Goal: Book appointment/travel/reservation

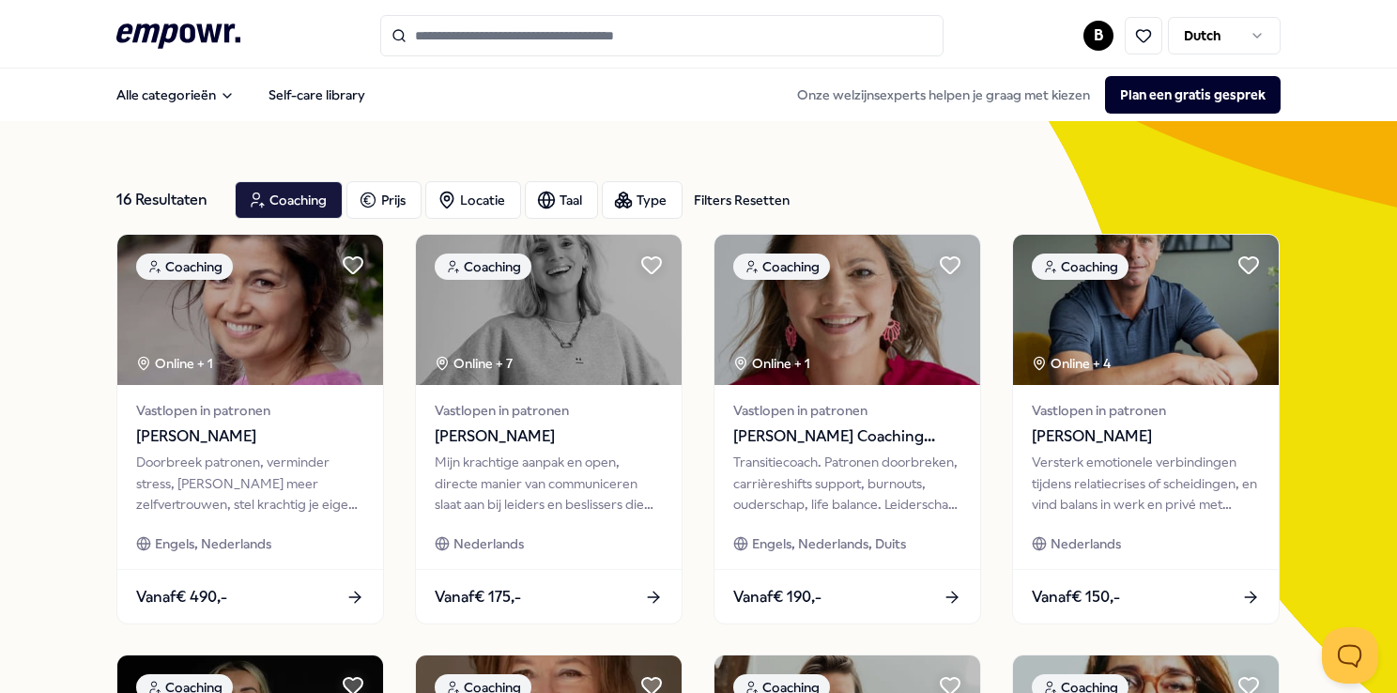
click at [178, 34] on icon at bounding box center [178, 35] width 124 height 24
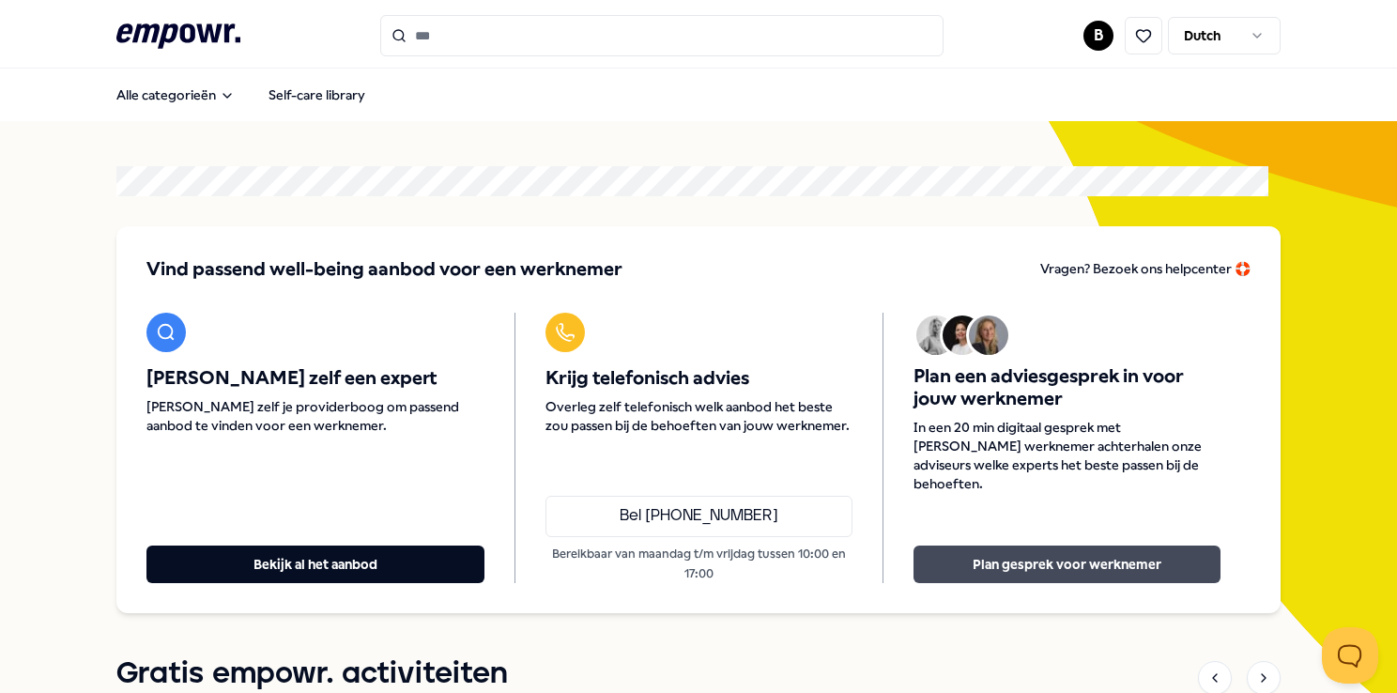
click at [1045, 559] on button "Plan gesprek voor werknemer" at bounding box center [1066, 564] width 307 height 38
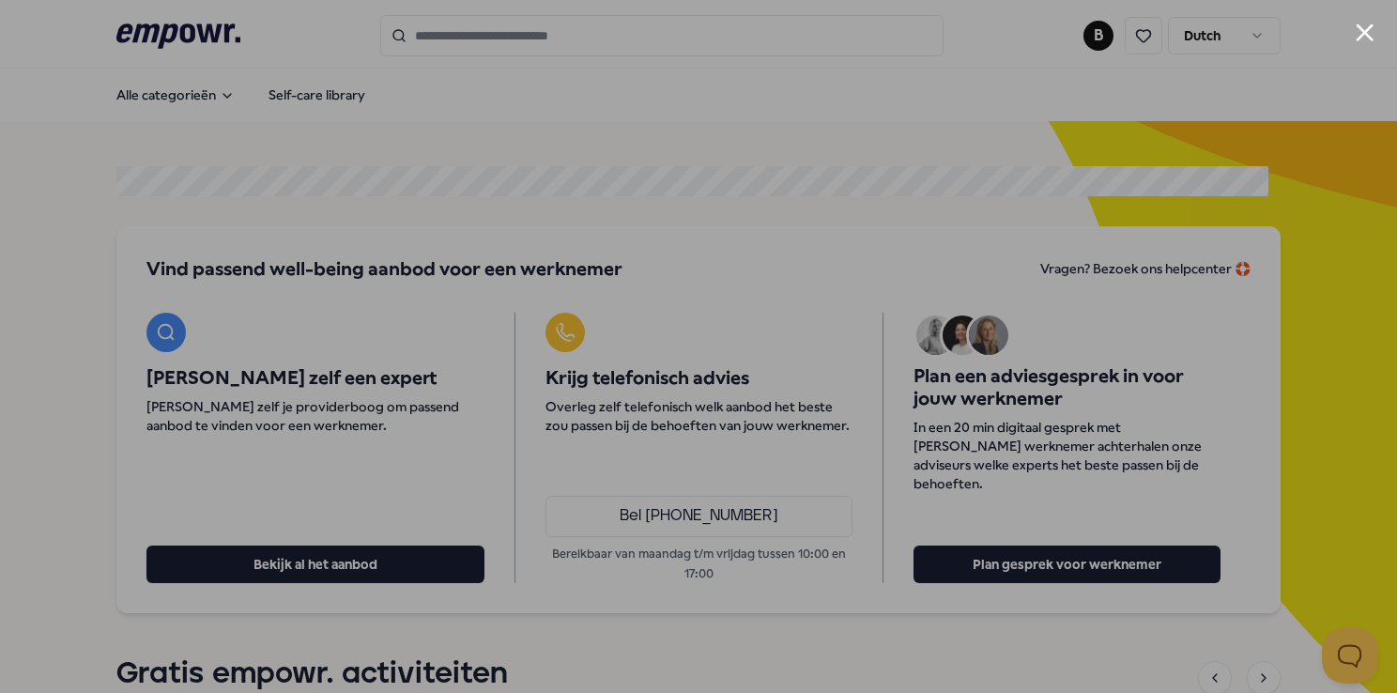
click at [1378, 23] on div at bounding box center [698, 346] width 1397 height 693
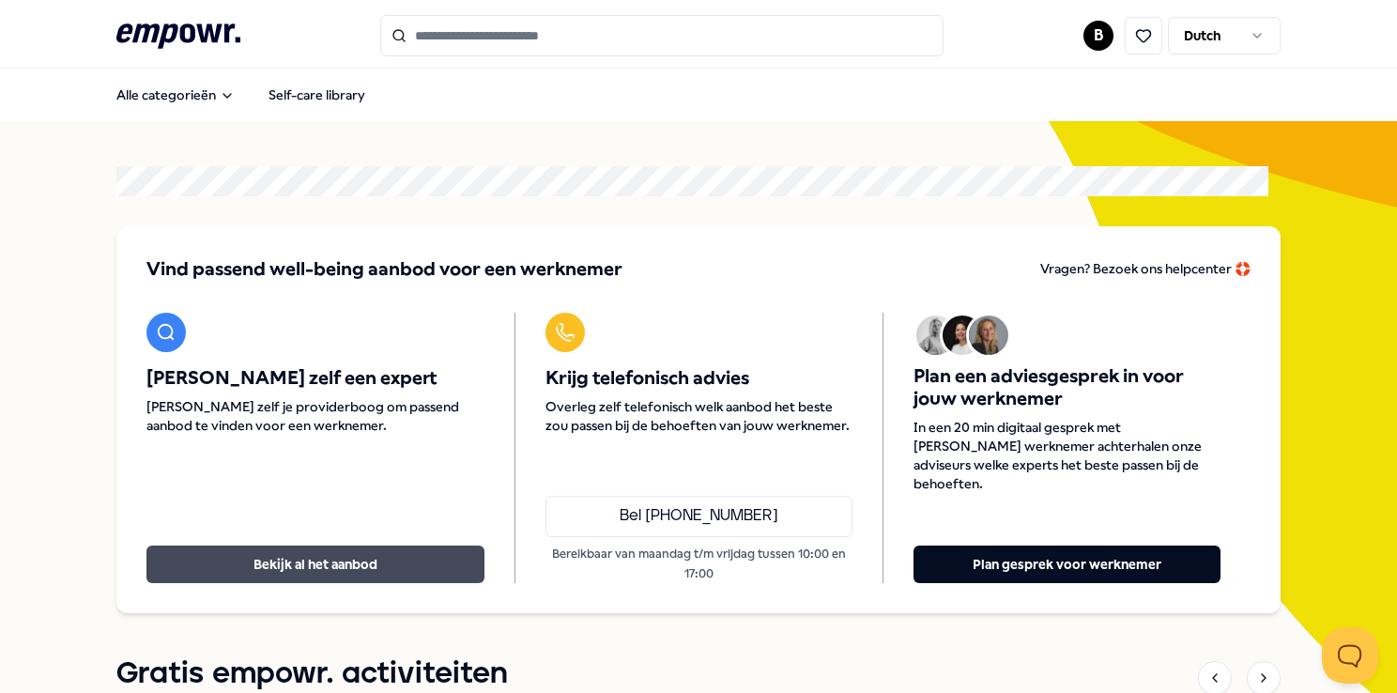
click at [315, 565] on button "Bekijk al het aanbod" at bounding box center [315, 564] width 338 height 38
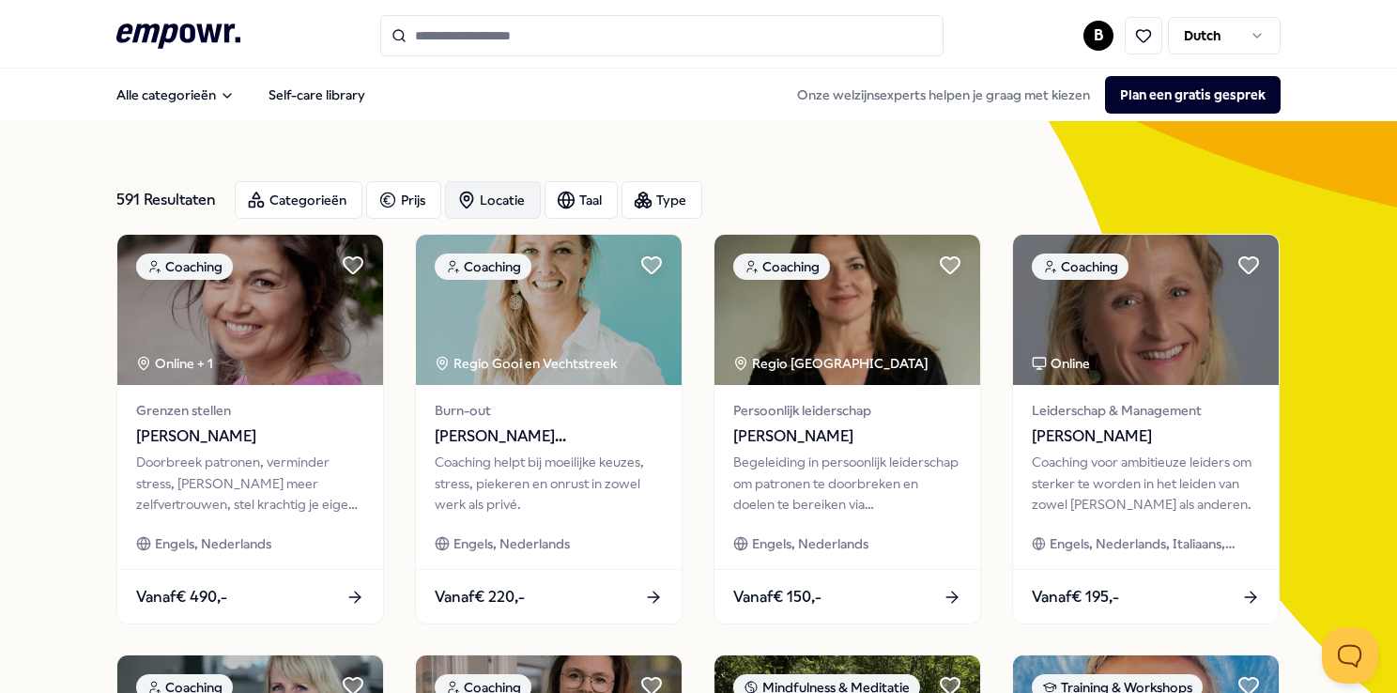
click at [482, 196] on div "Locatie" at bounding box center [493, 200] width 96 height 38
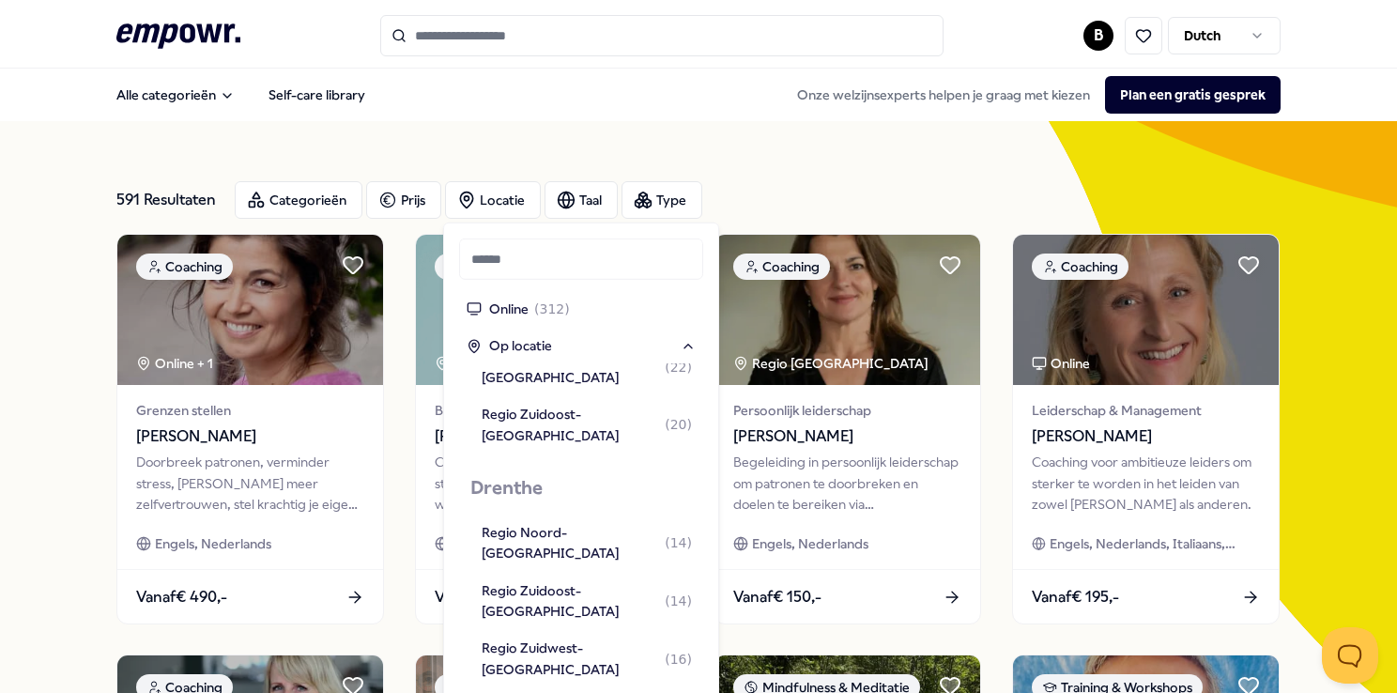
scroll to position [296, 0]
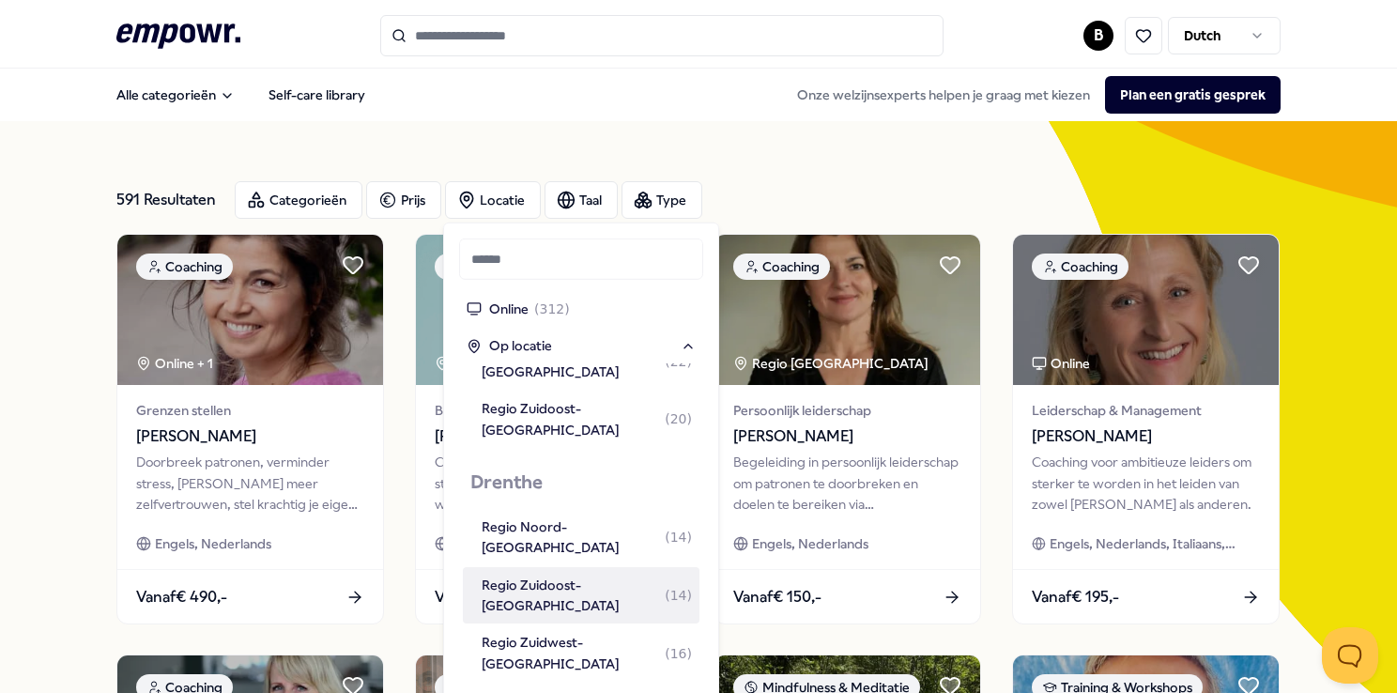
click at [541, 574] on div "Regio Zuidoost-[GEOGRAPHIC_DATA] ( 14 )" at bounding box center [587, 595] width 210 height 42
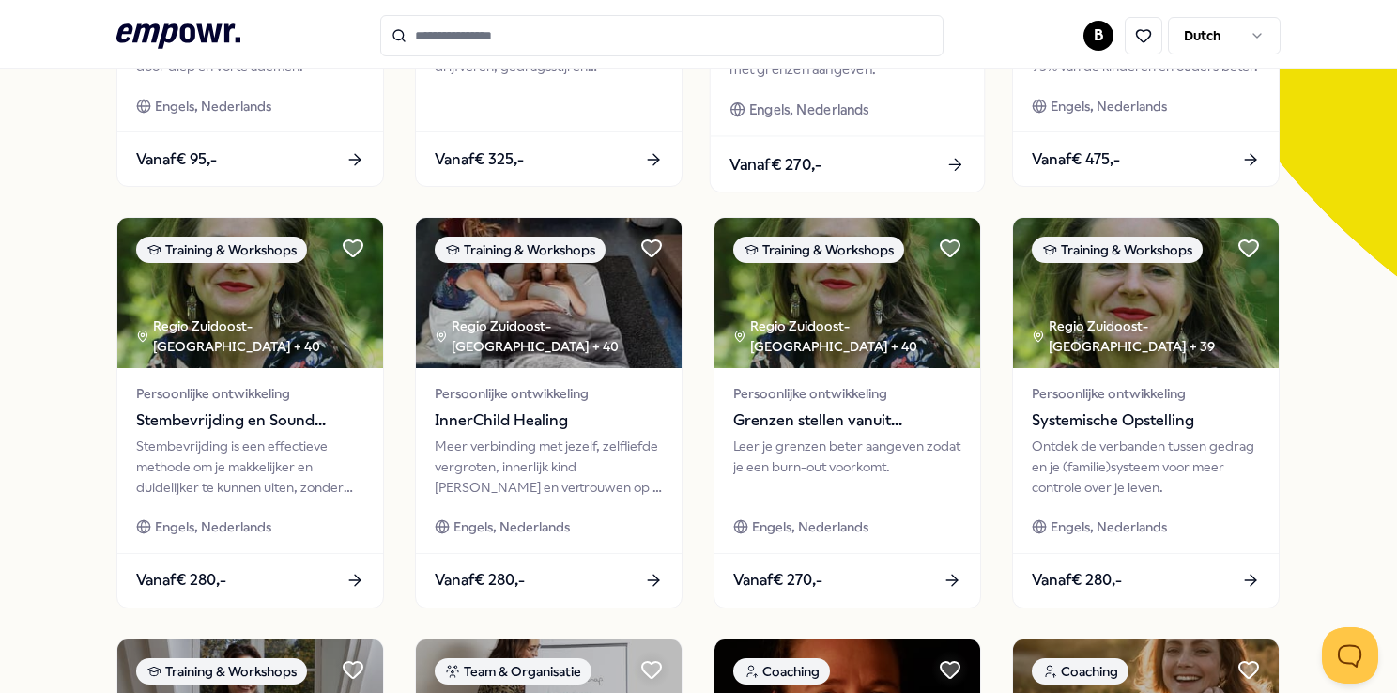
scroll to position [876, 0]
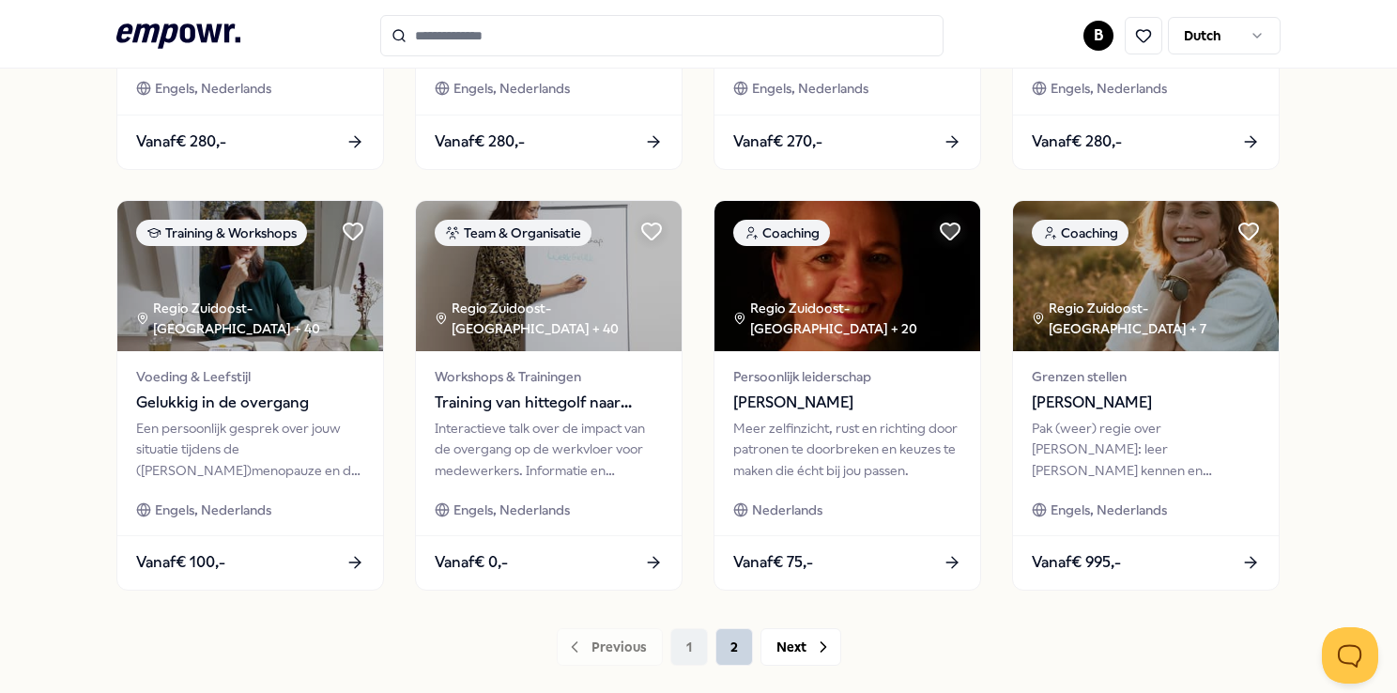
click at [721, 638] on button "2" at bounding box center [734, 647] width 38 height 38
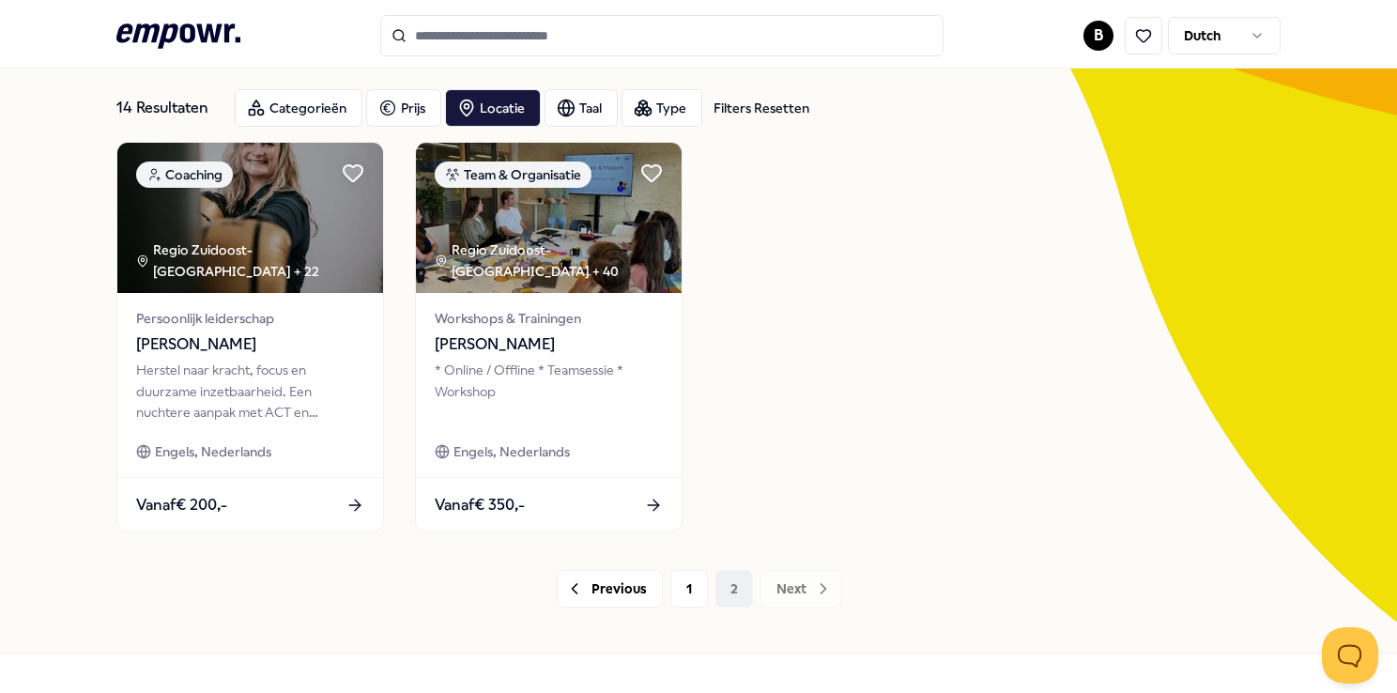
scroll to position [143, 0]
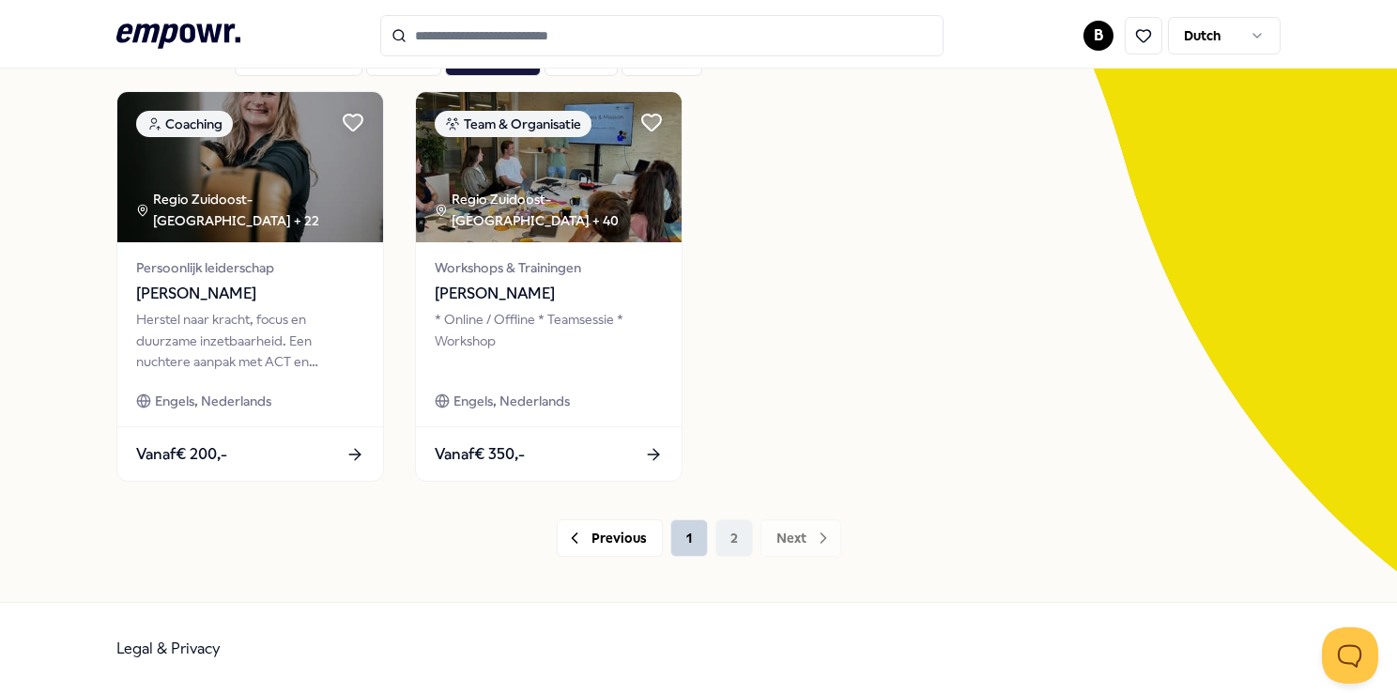
click at [678, 546] on button "1" at bounding box center [689, 538] width 38 height 38
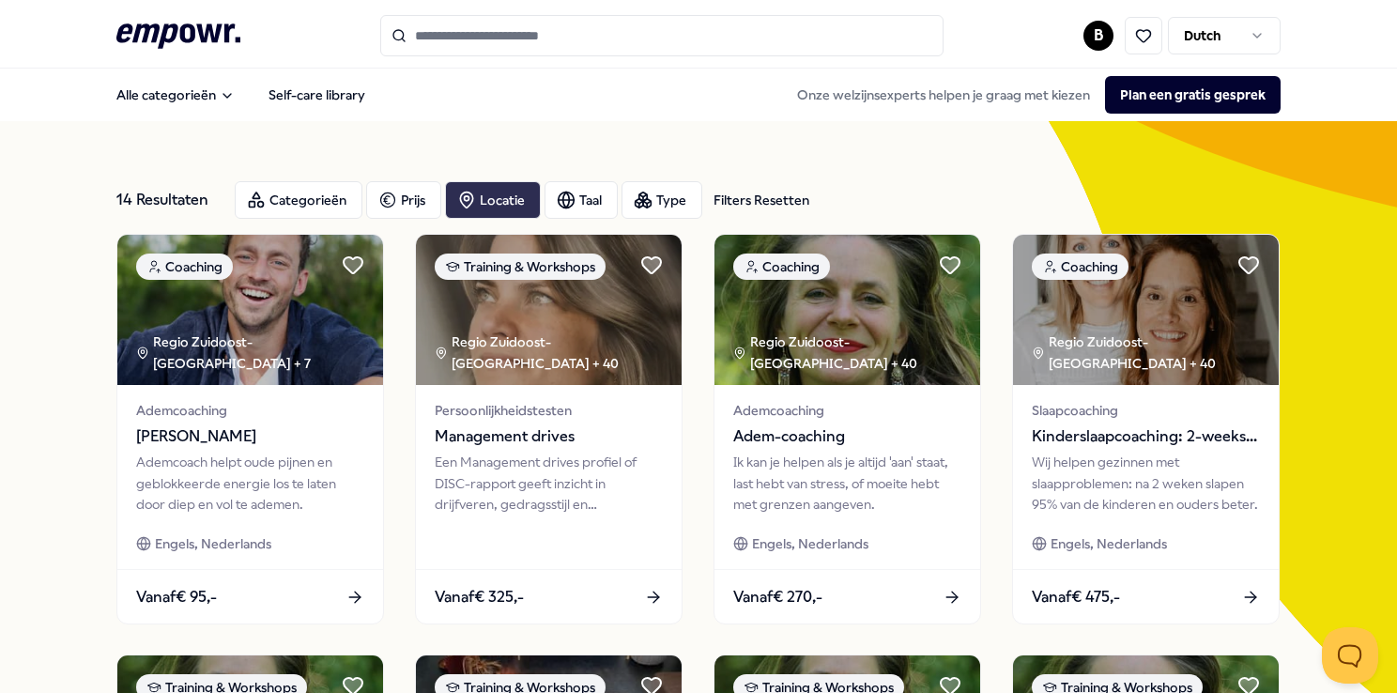
drag, startPoint x: 483, startPoint y: 200, endPoint x: 496, endPoint y: 201, distance: 13.2
click at [484, 200] on div "Locatie" at bounding box center [493, 200] width 96 height 38
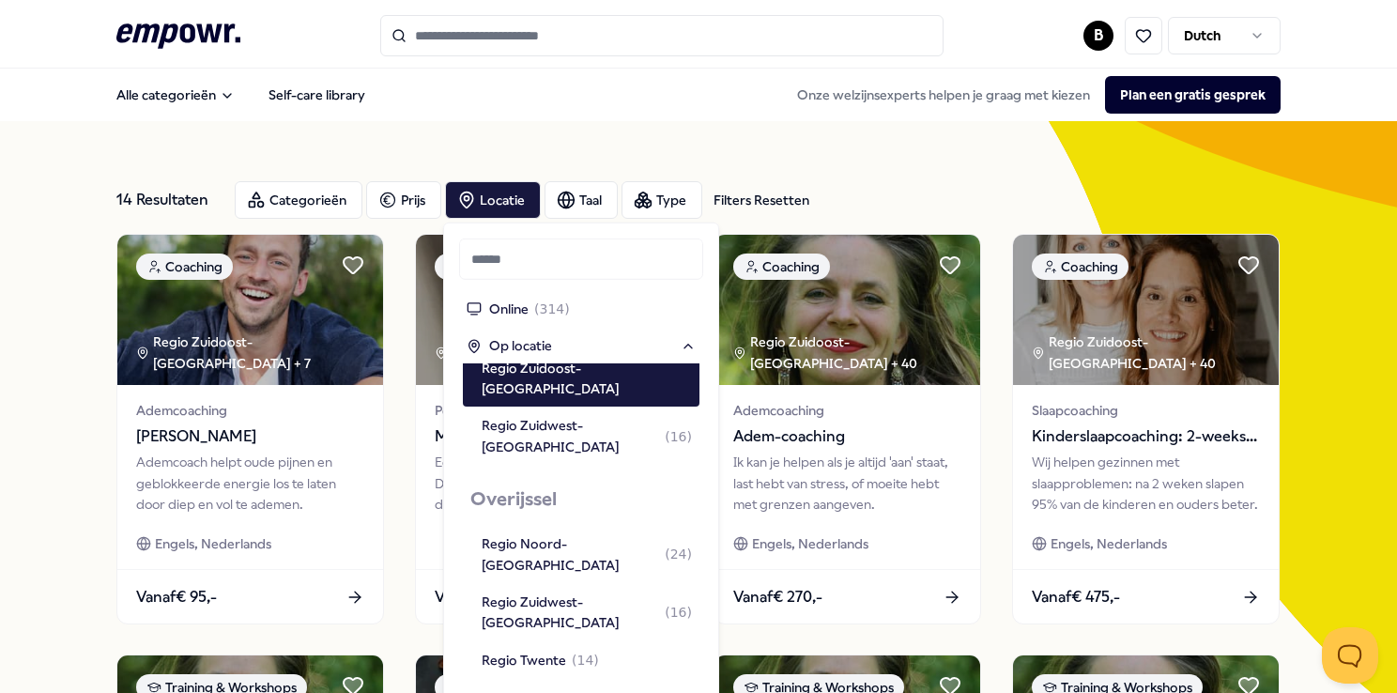
scroll to position [316, 0]
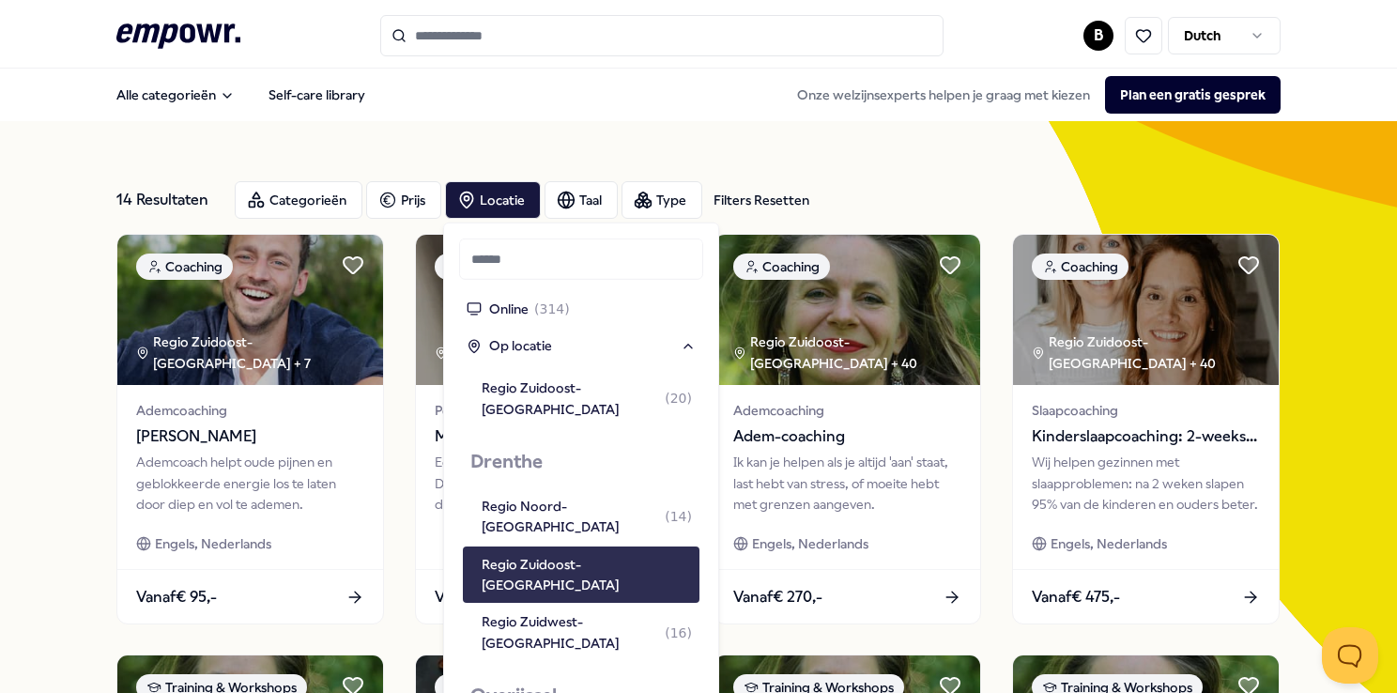
click at [543, 545] on div "Regio Zuidoost-[GEOGRAPHIC_DATA]" at bounding box center [581, 573] width 237 height 57
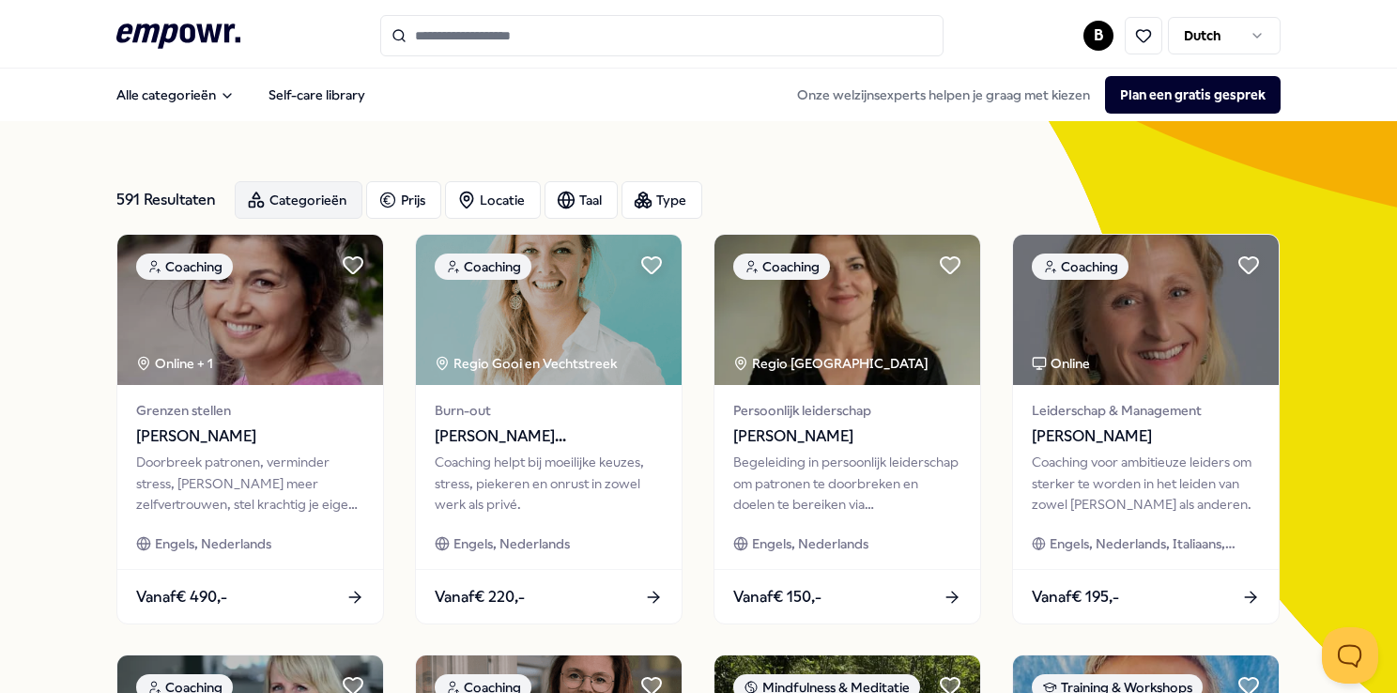
click at [280, 193] on div "Categorieën" at bounding box center [299, 200] width 128 height 38
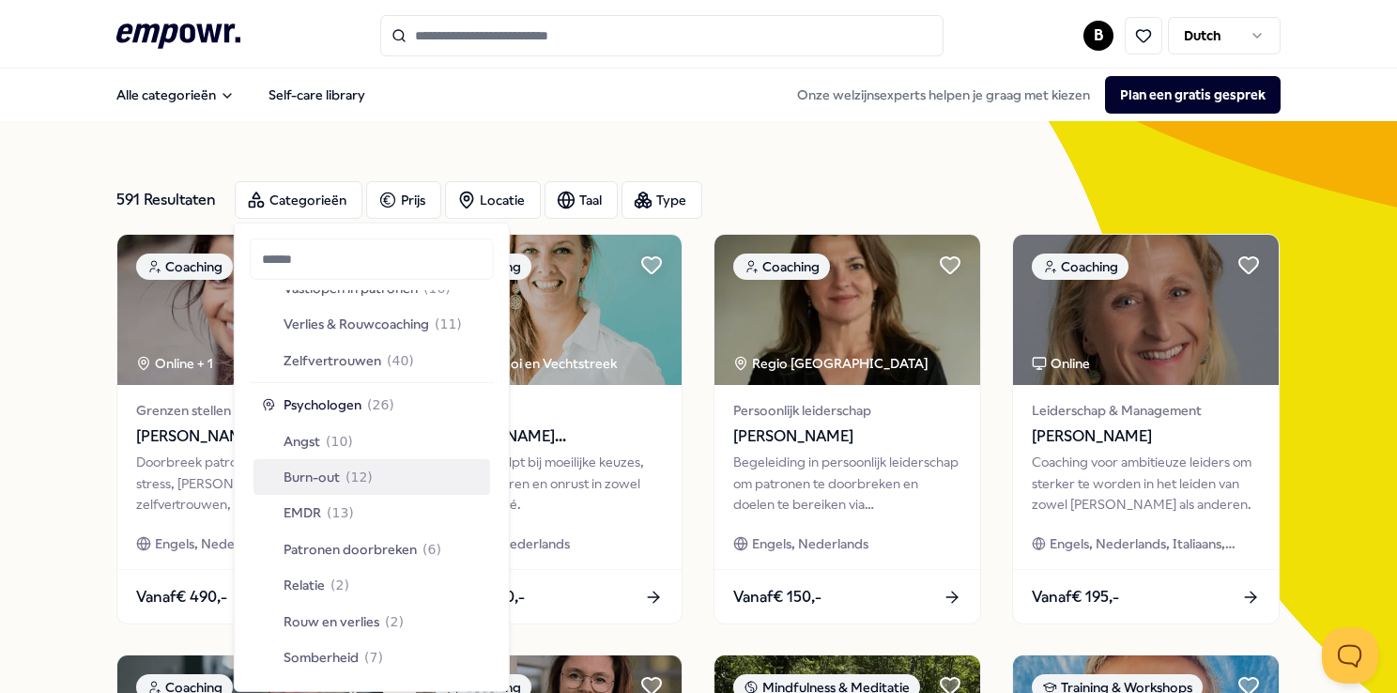
scroll to position [848, 0]
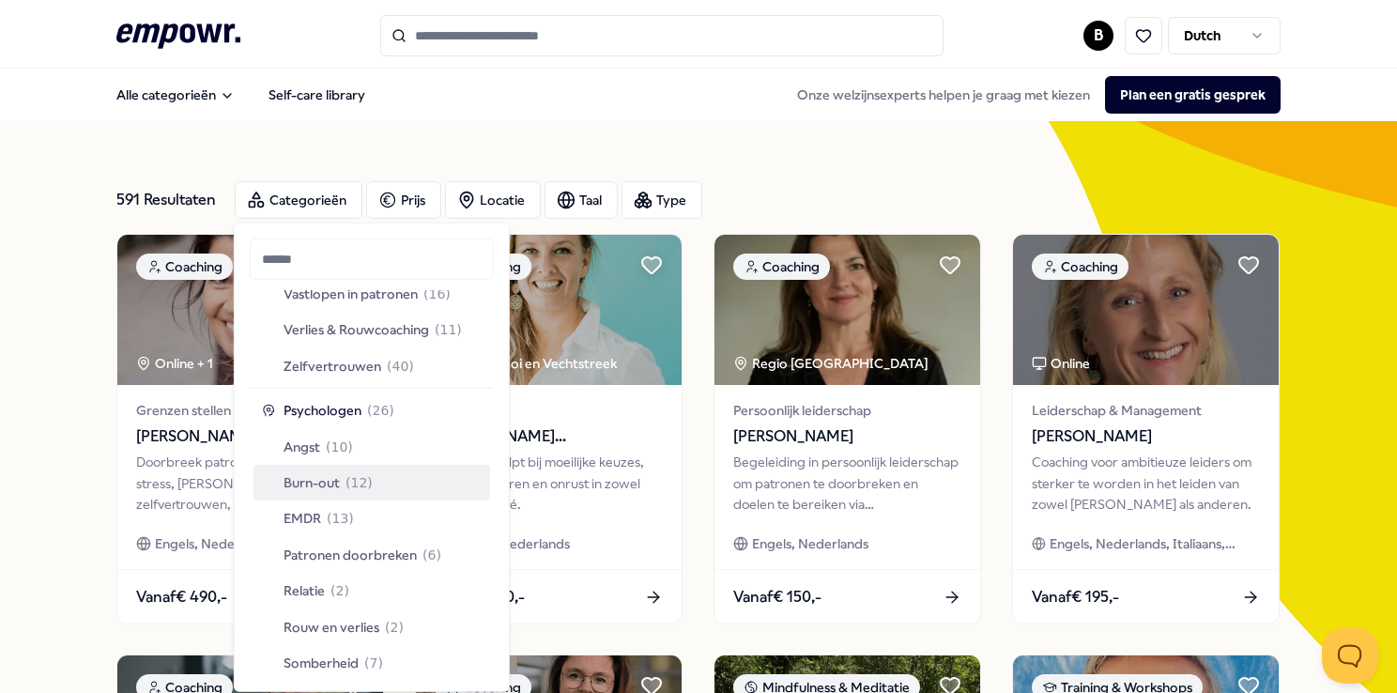
click at [312, 483] on span "Burn-out" at bounding box center [312, 482] width 56 height 21
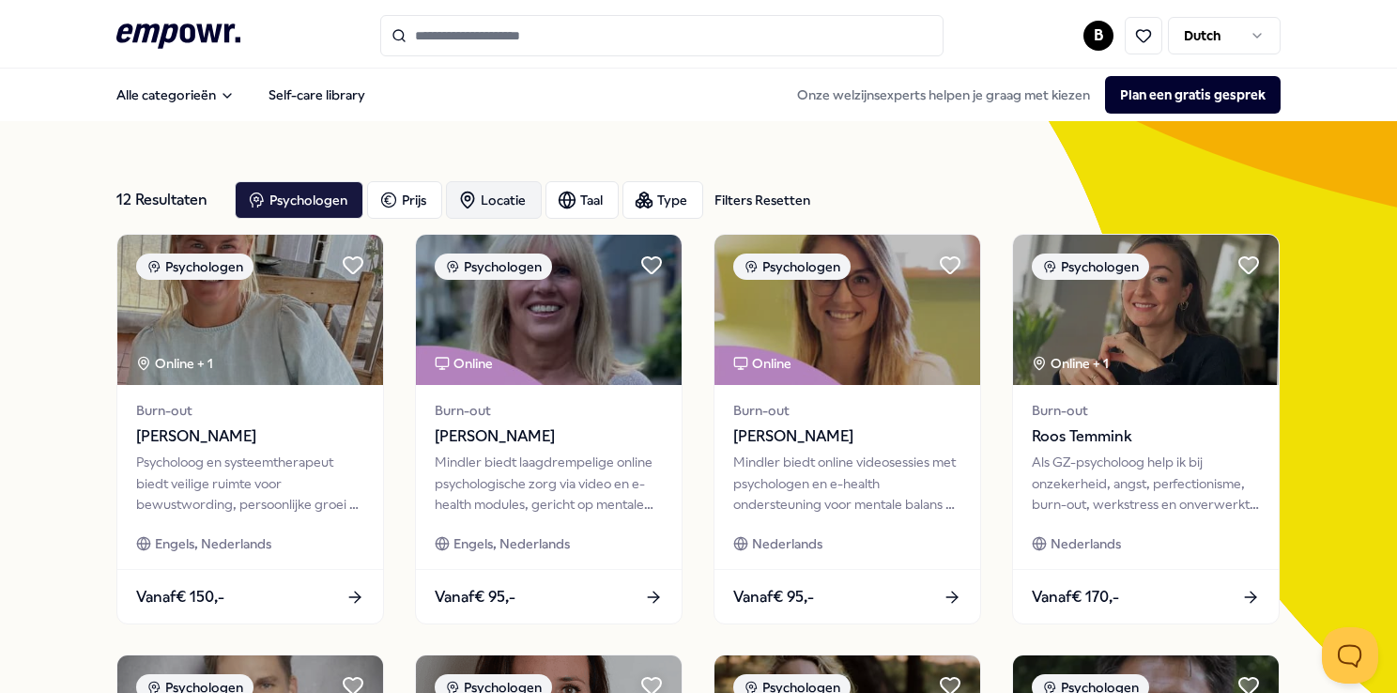
click at [490, 201] on div "Locatie" at bounding box center [494, 200] width 96 height 38
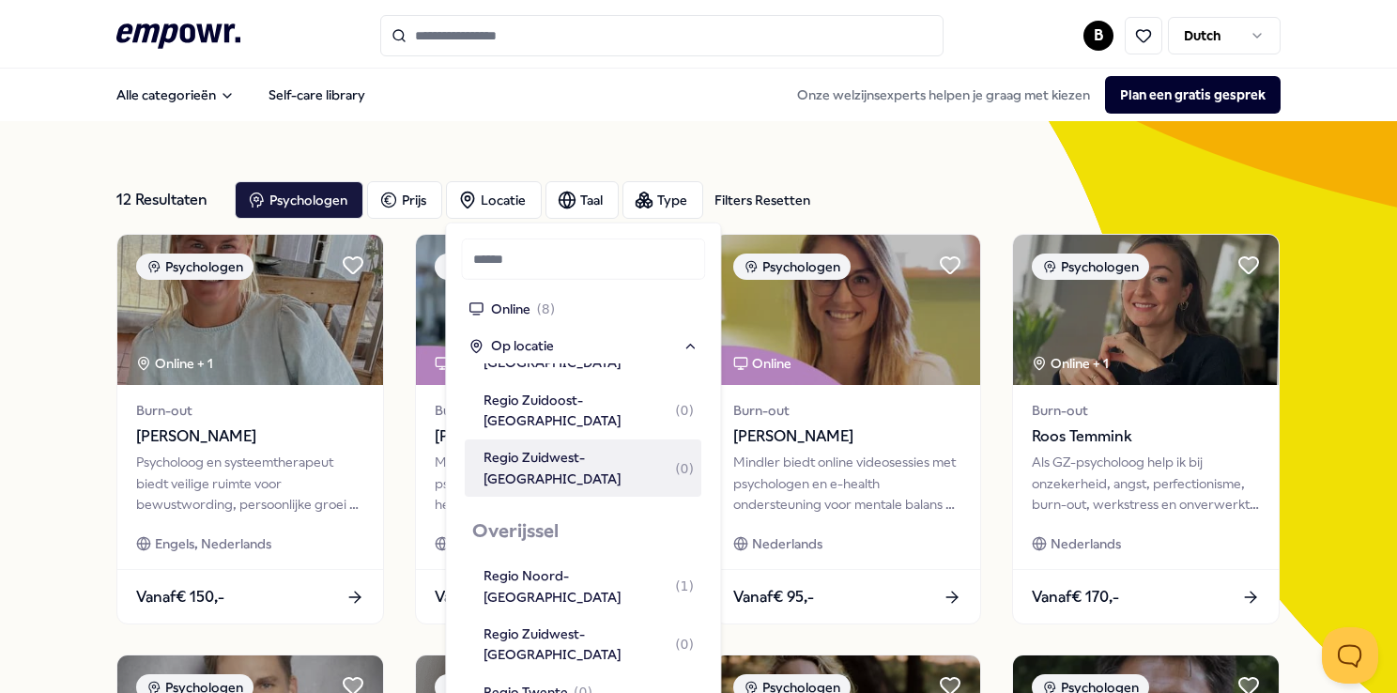
scroll to position [490, 0]
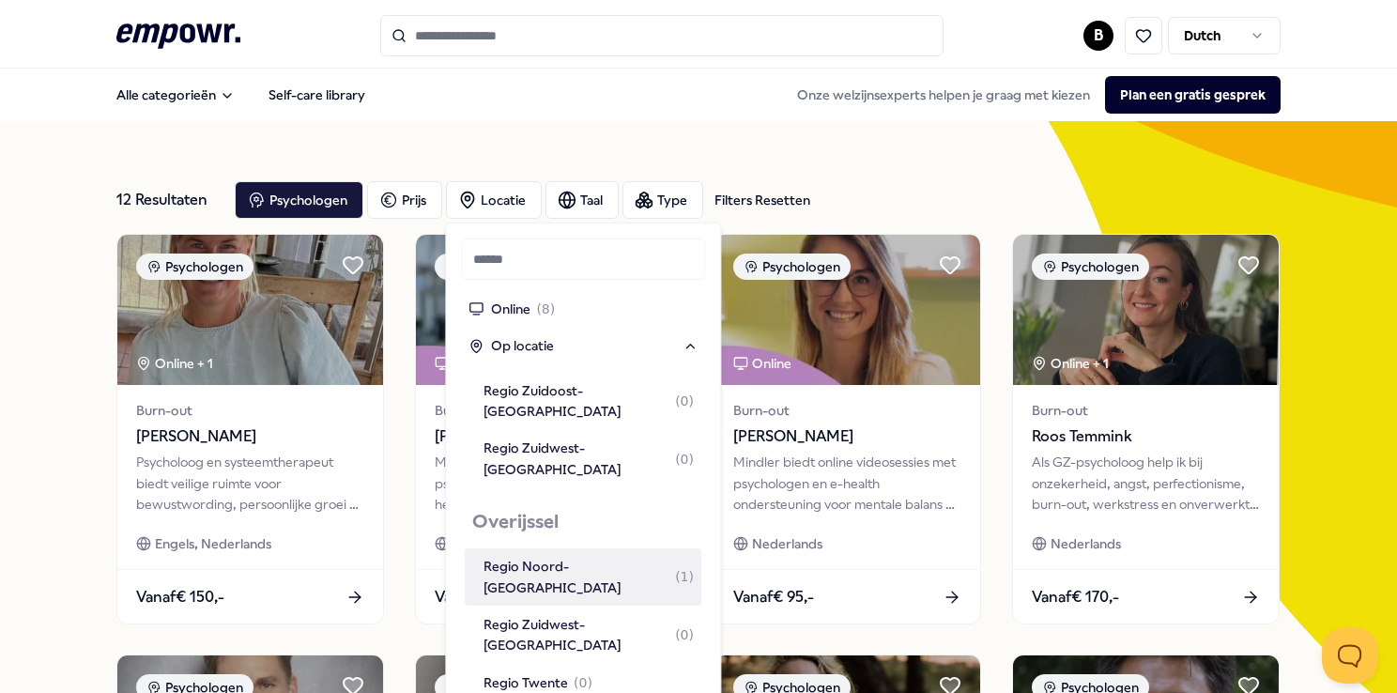
click at [565, 556] on div "Regio Noord-[GEOGRAPHIC_DATA] ( 1 )" at bounding box center [588, 577] width 210 height 42
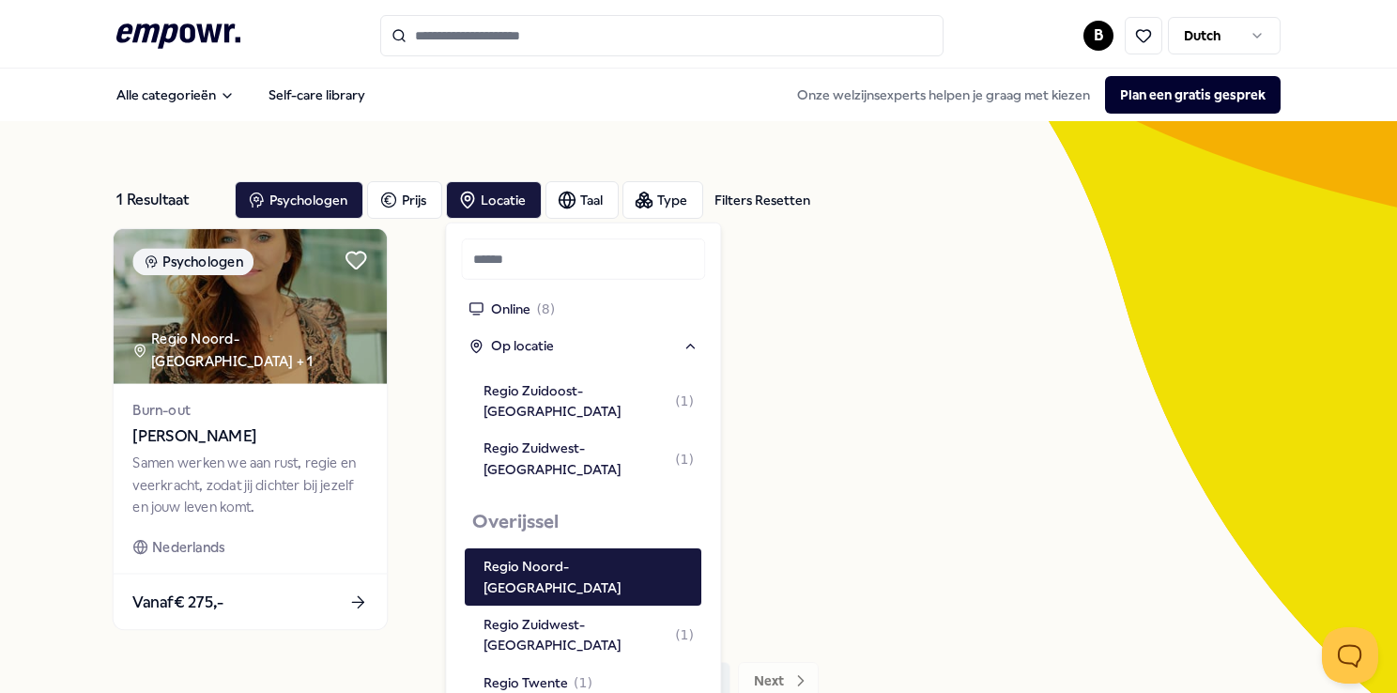
click at [238, 470] on div "Samen werken we aan rust, regie en veerkracht, zodat jij dichter bij jezelf en …" at bounding box center [249, 484] width 235 height 65
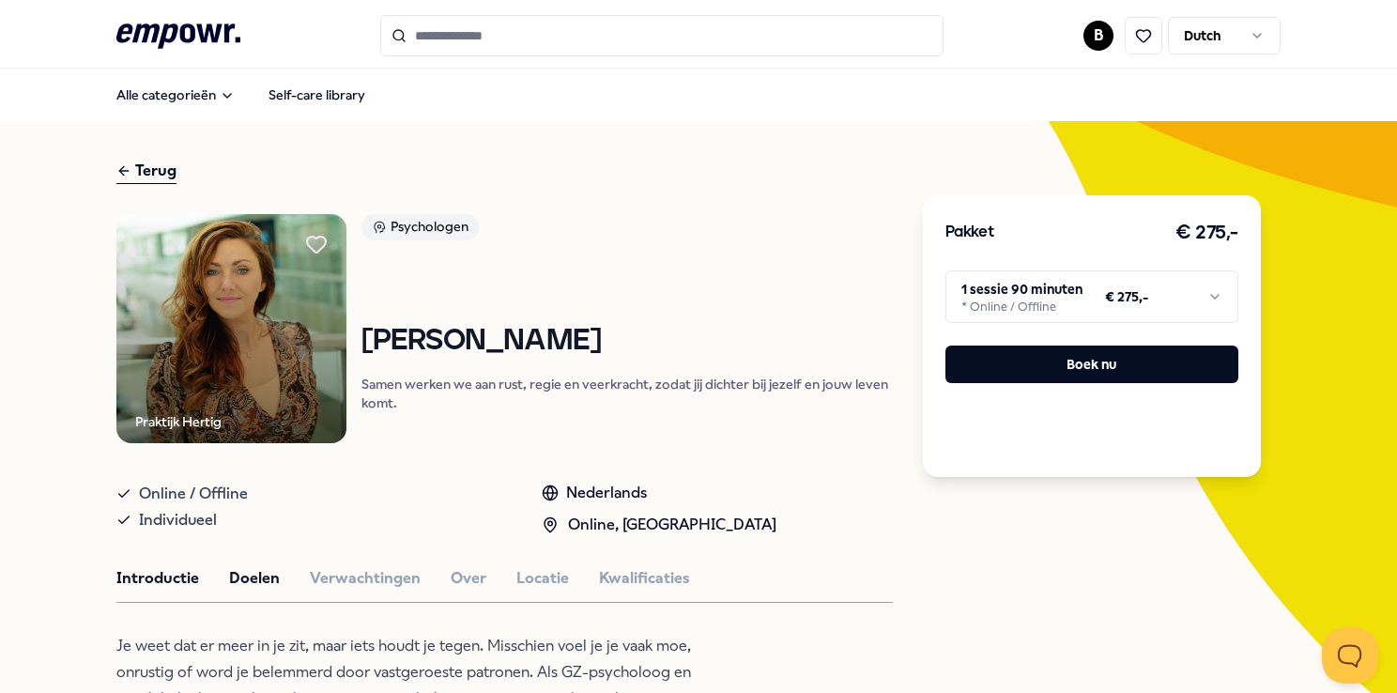
click at [260, 573] on button "Doelen" at bounding box center [254, 578] width 51 height 24
click at [365, 567] on button "Verwachtingen" at bounding box center [365, 578] width 111 height 24
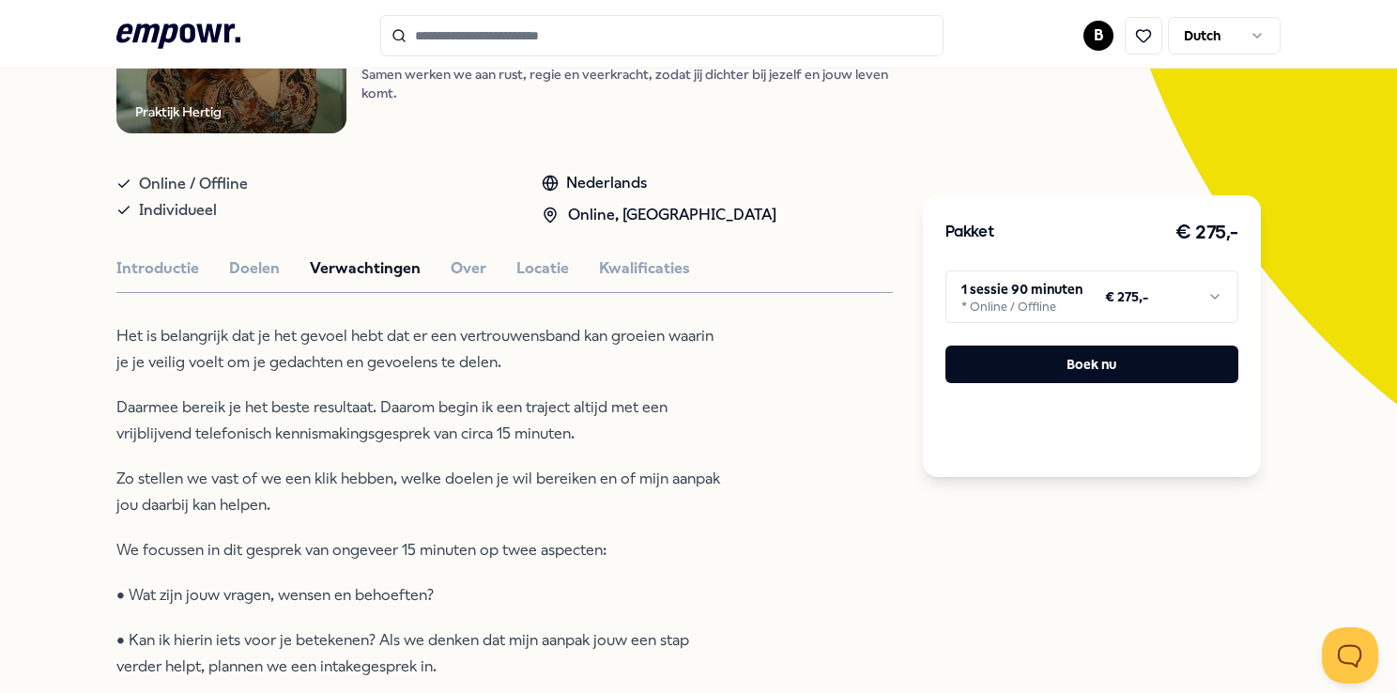
scroll to position [97, 0]
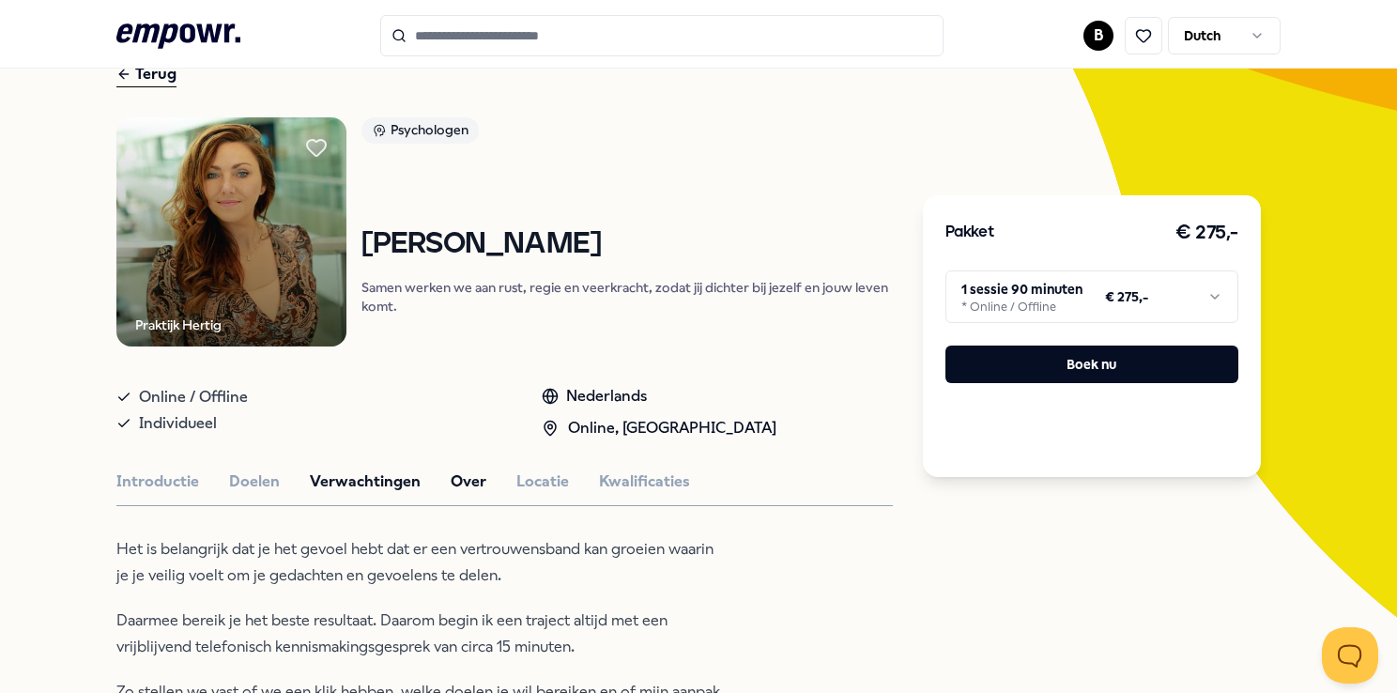
click at [469, 475] on button "Over" at bounding box center [469, 481] width 36 height 24
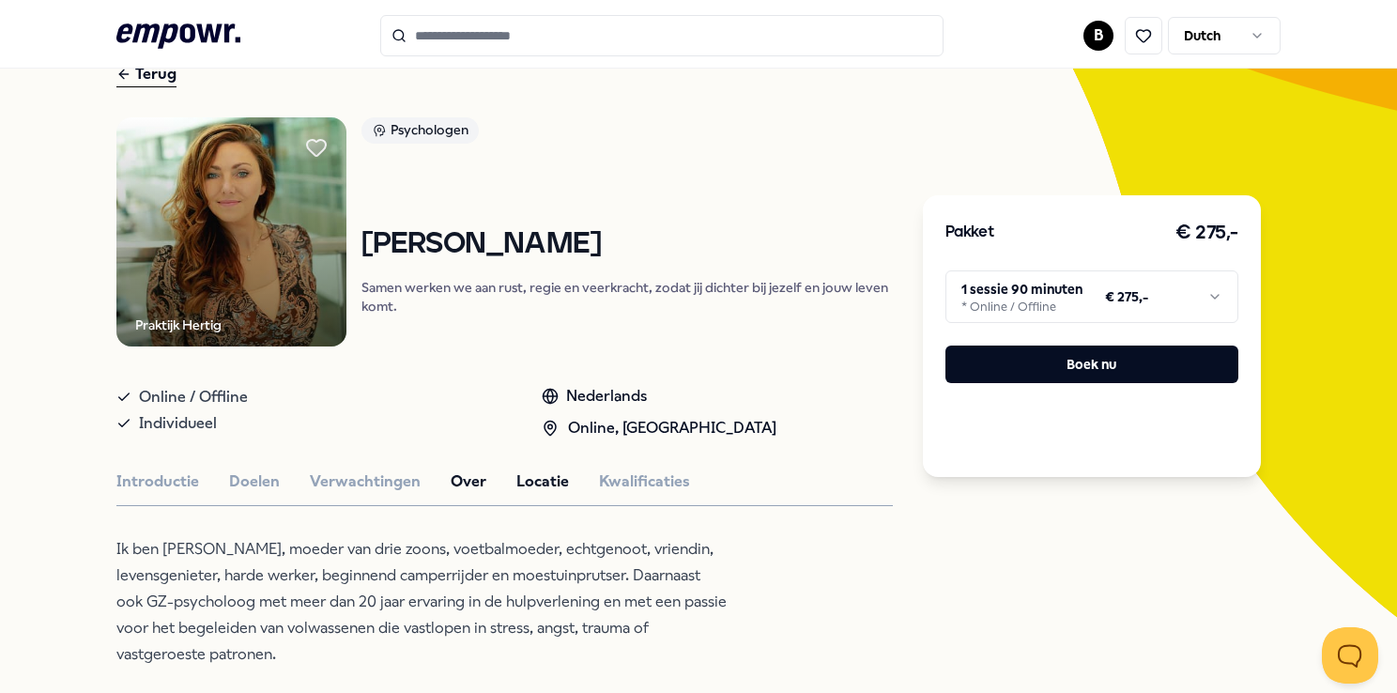
click at [536, 475] on button "Locatie" at bounding box center [542, 481] width 53 height 24
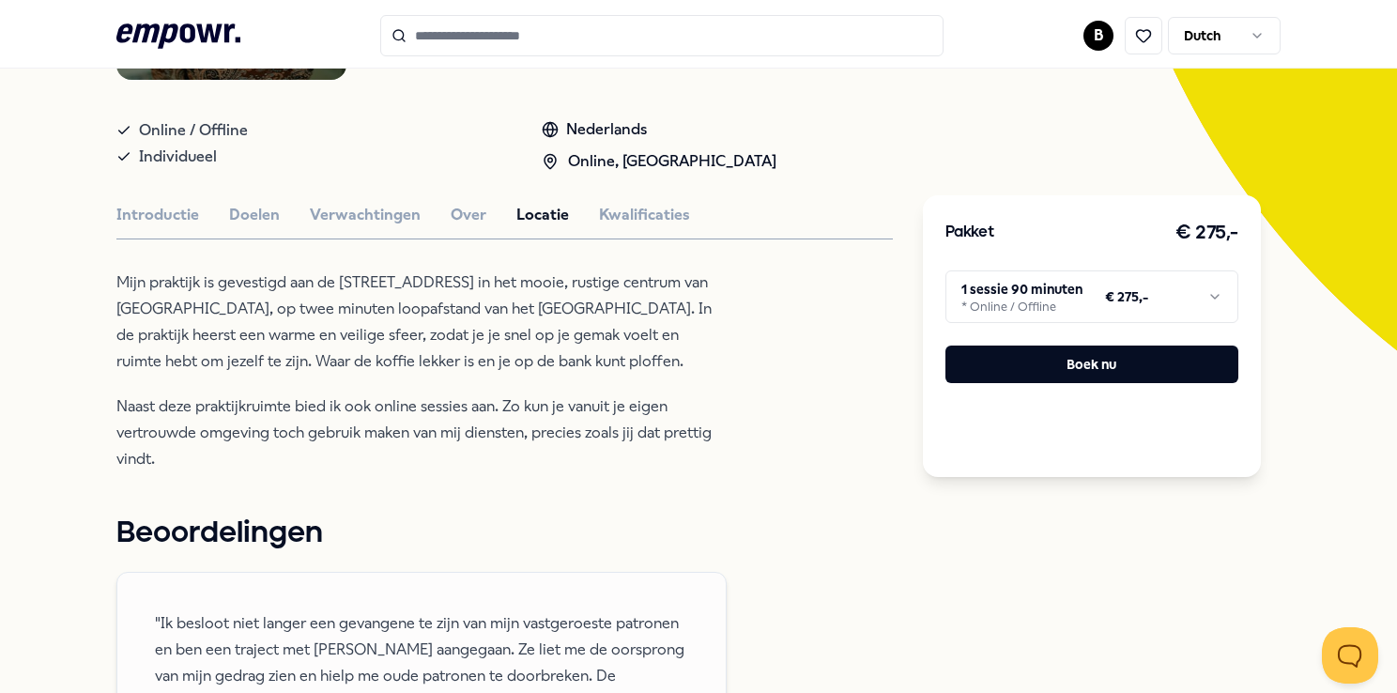
scroll to position [366, 0]
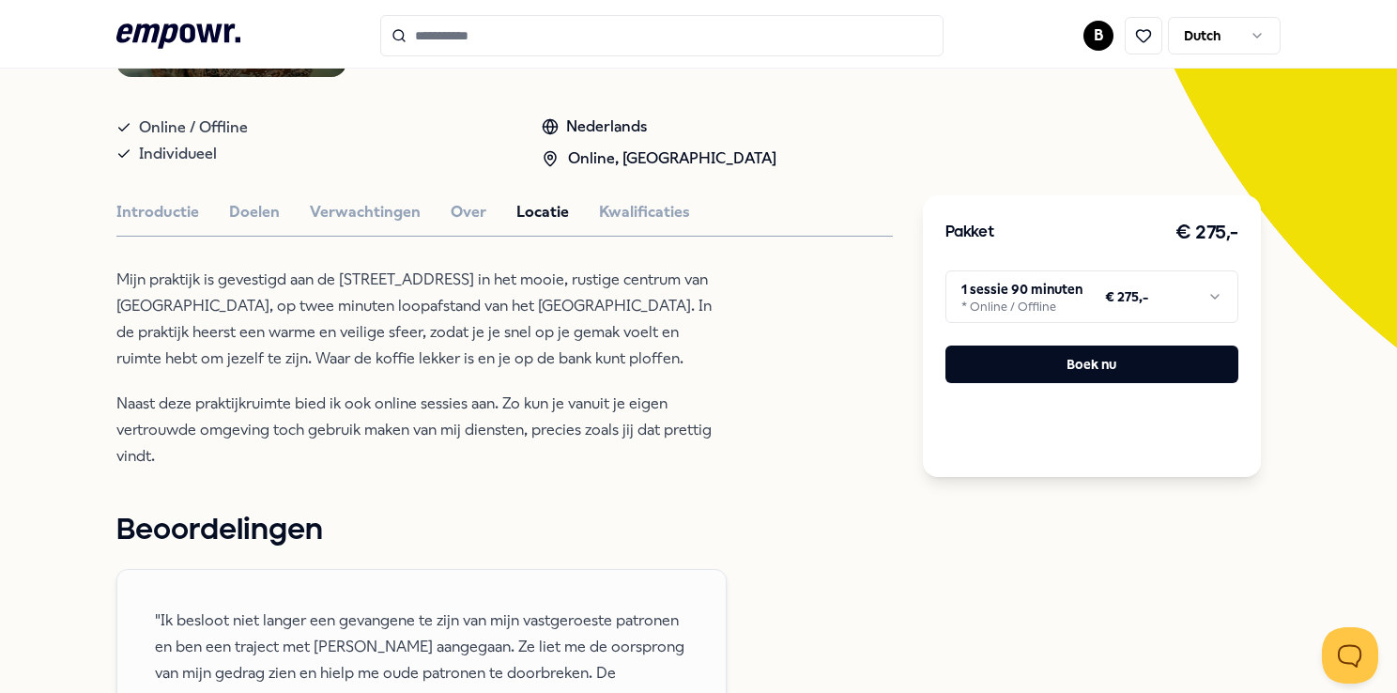
click at [620, 216] on button "Kwalificaties" at bounding box center [644, 212] width 91 height 24
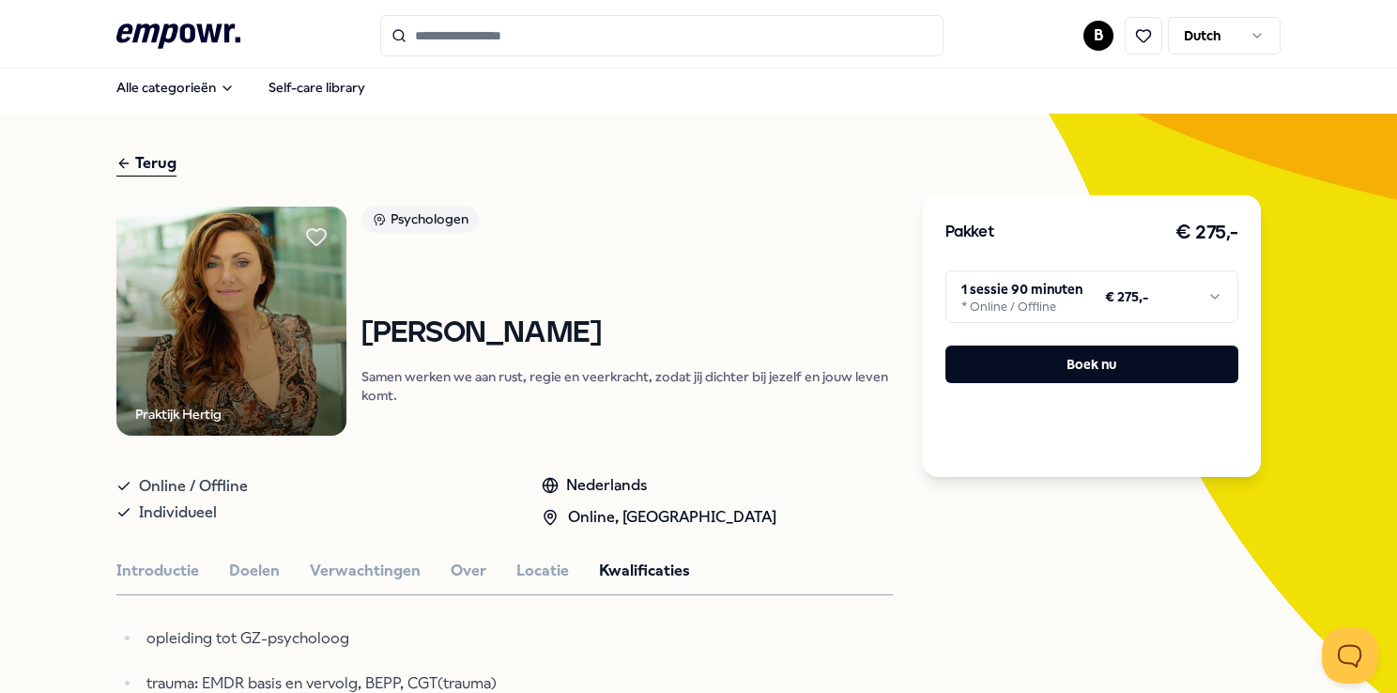
scroll to position [1, 0]
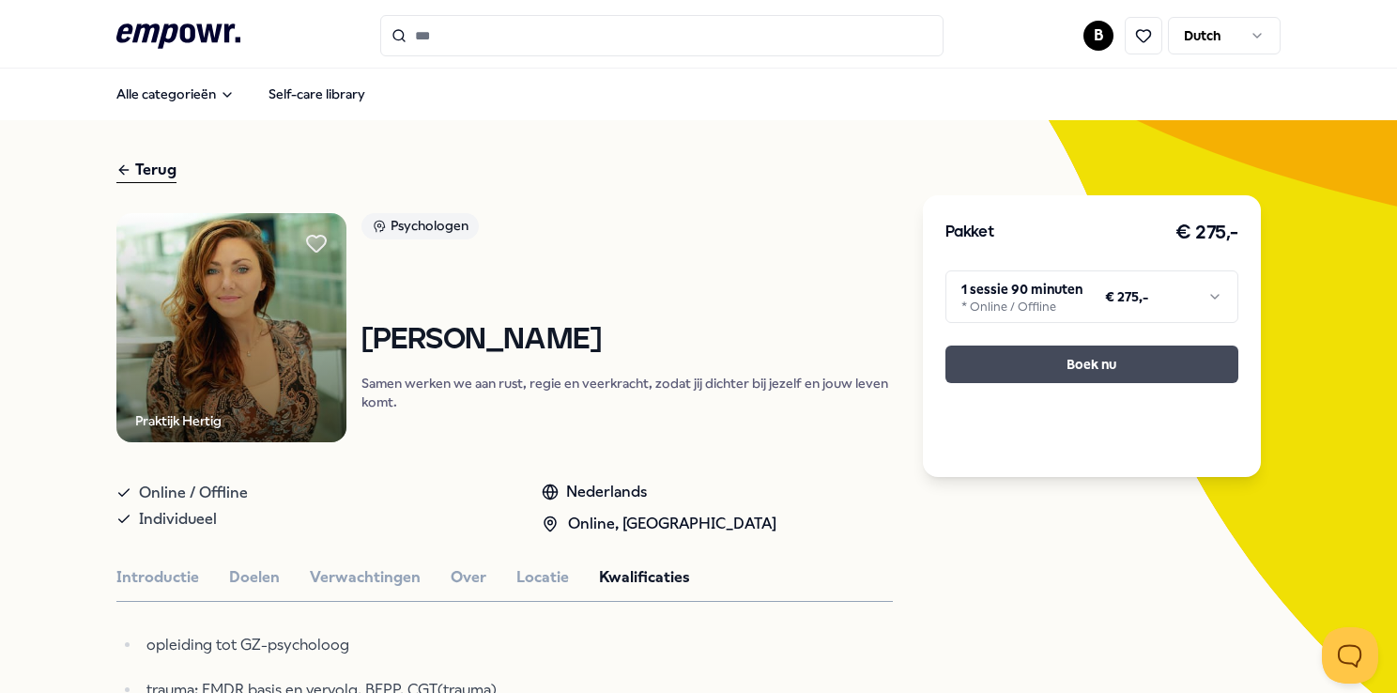
click at [1085, 351] on button "Boek nu" at bounding box center [1091, 364] width 293 height 38
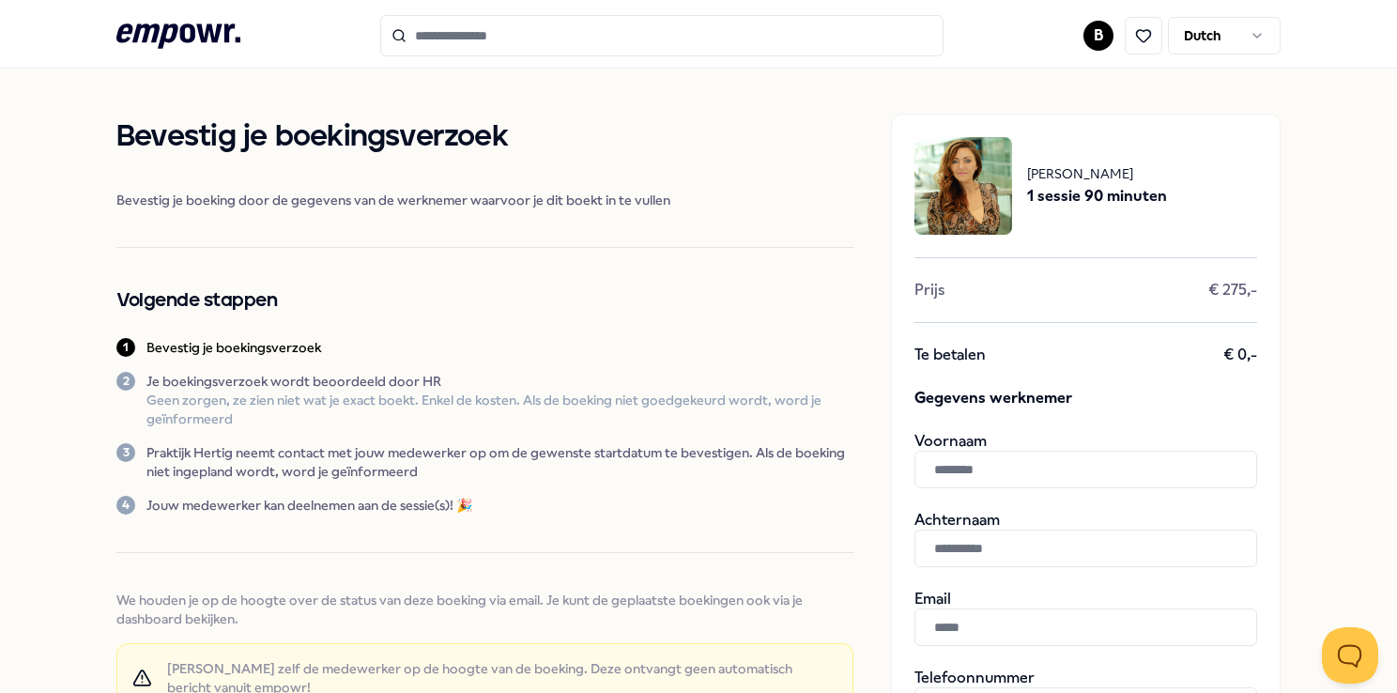
click at [971, 465] on input "text" at bounding box center [1085, 470] width 343 height 38
type input "*"
